Goal: Task Accomplishment & Management: Manage account settings

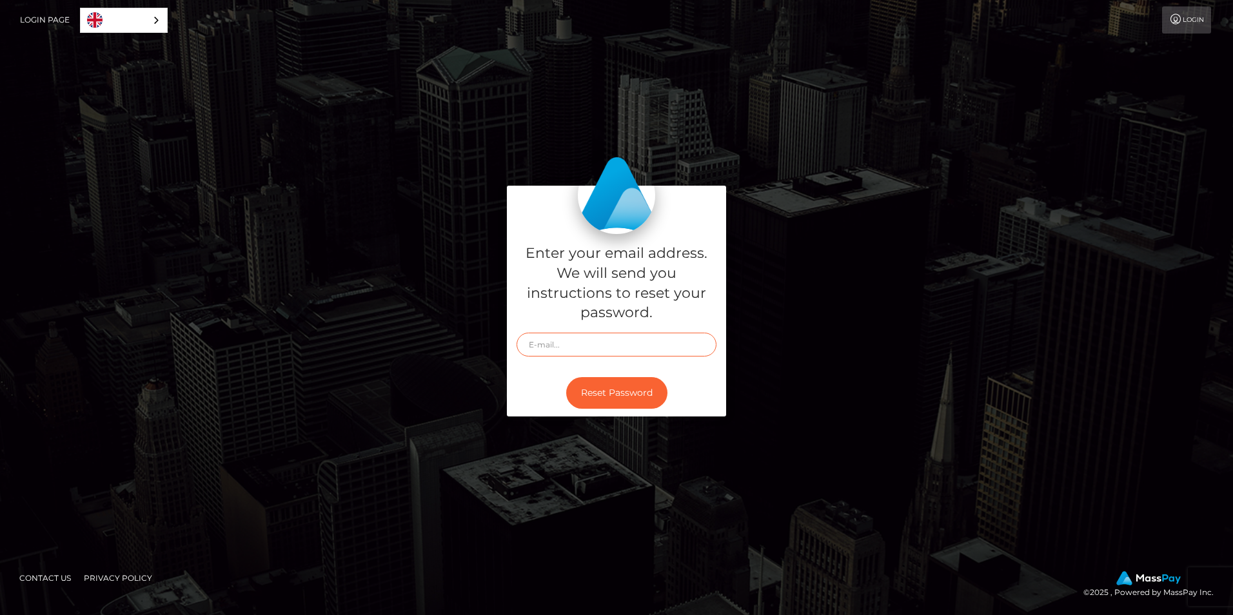
click at [624, 341] on input "text" at bounding box center [617, 345] width 200 height 24
type input "deomi.smith@yahoo.com"
click at [613, 390] on button "Reset Password" at bounding box center [616, 393] width 101 height 32
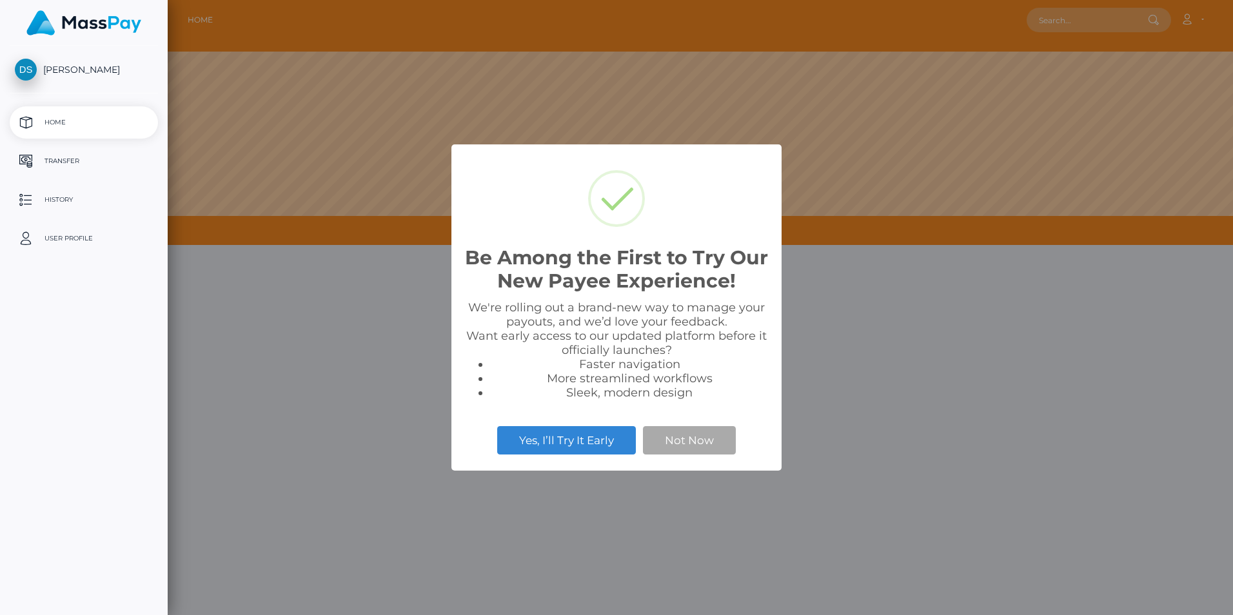
scroll to position [245, 1066]
select select
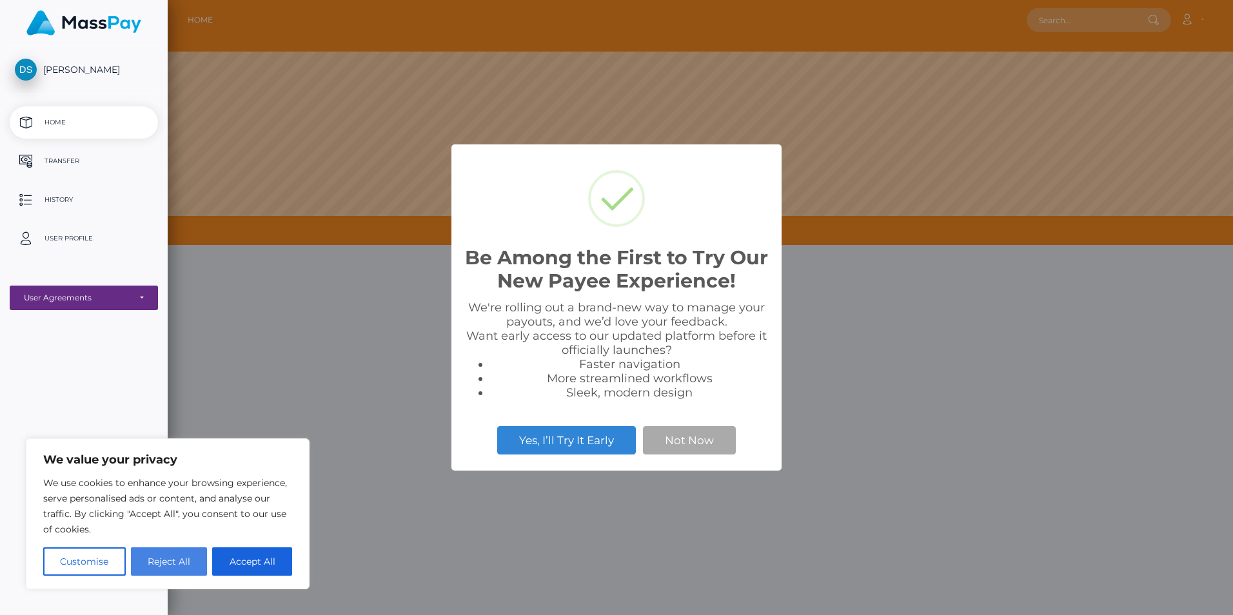
click at [172, 564] on button "Reject All" at bounding box center [169, 562] width 77 height 28
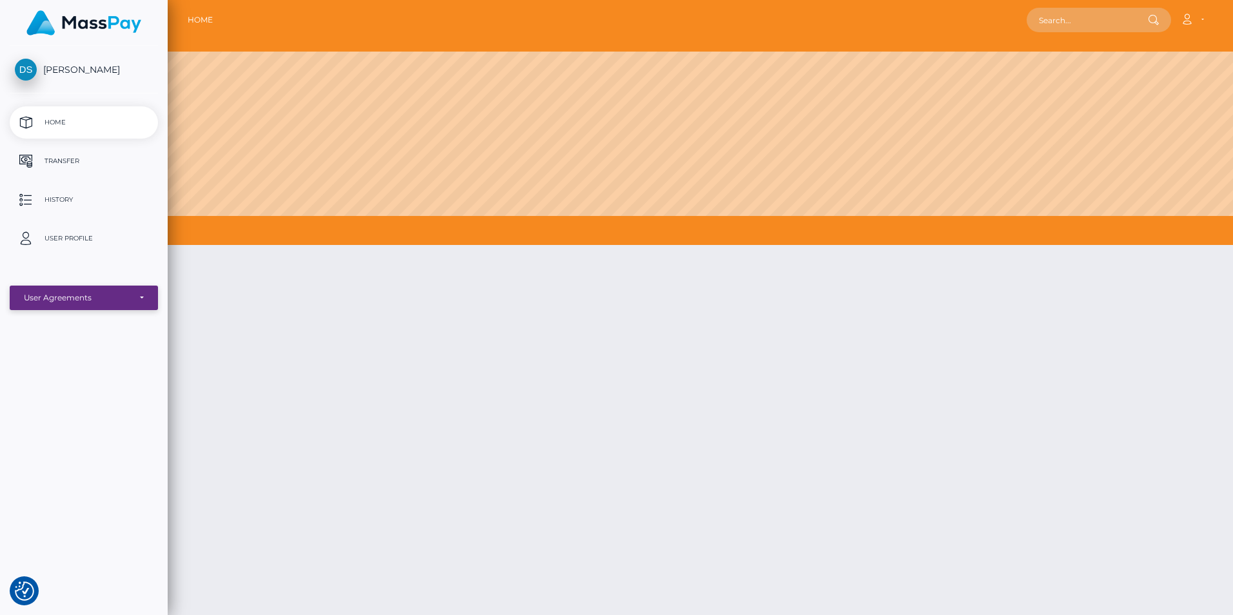
click at [67, 299] on div "User Agreements" at bounding box center [77, 298] width 106 height 10
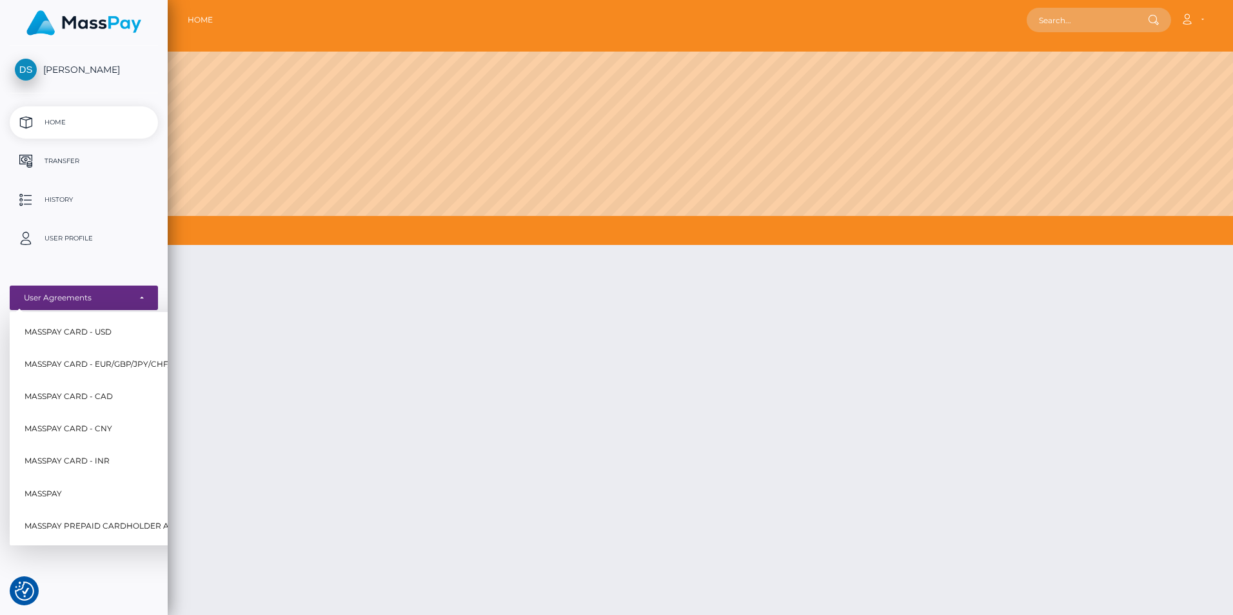
click at [349, 321] on div at bounding box center [701, 494] width 1066 height 536
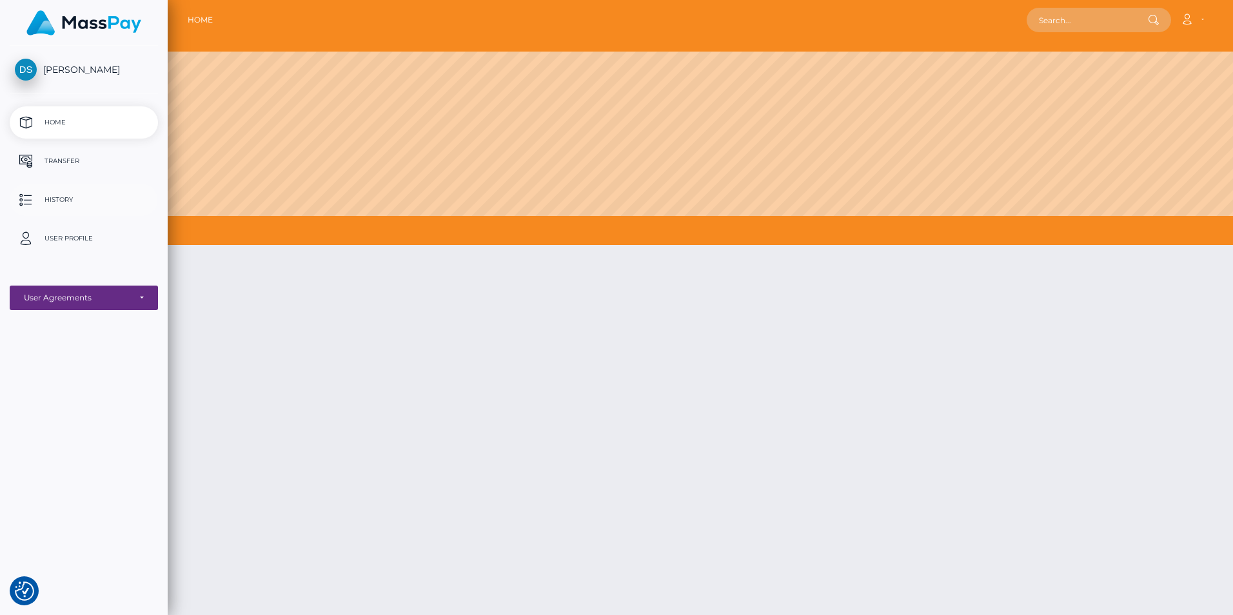
click at [62, 205] on p "History" at bounding box center [84, 199] width 138 height 19
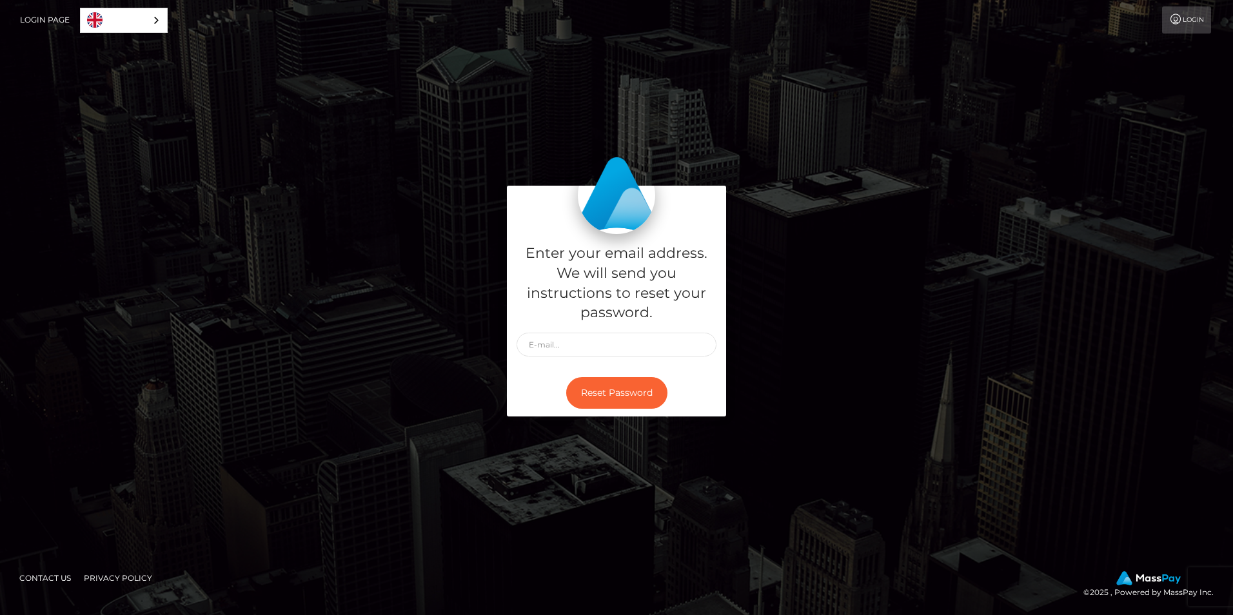
click at [875, 280] on div "Enter your email address. We will send you instructions to reset your password.…" at bounding box center [616, 308] width 735 height 244
click at [1197, 18] on link "Login" at bounding box center [1186, 19] width 49 height 27
